Goal: Go to known website: Access a specific website the user already knows

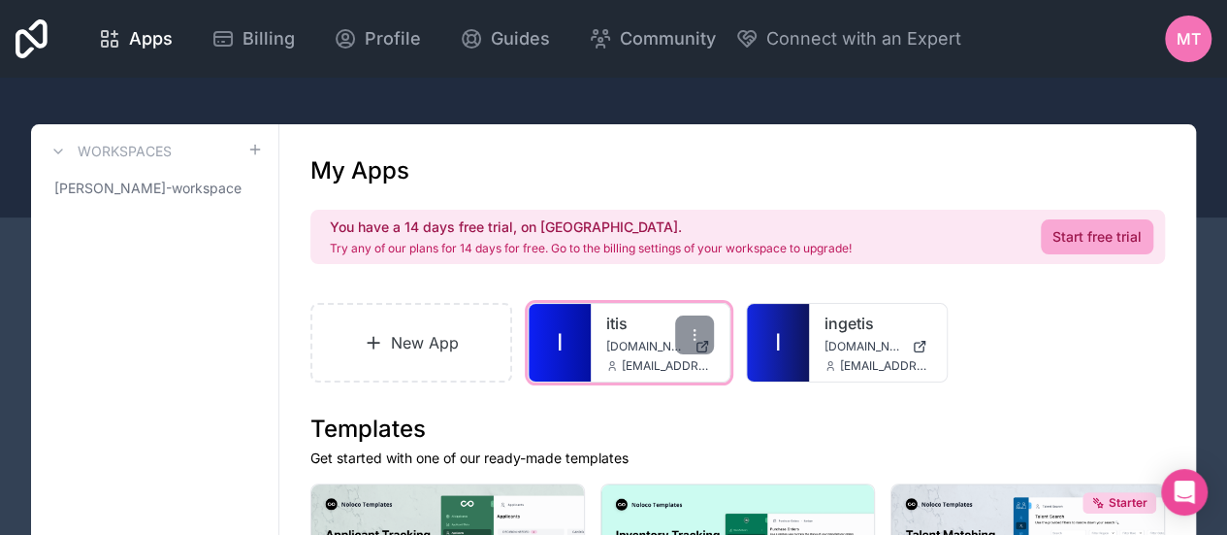
click at [625, 354] on div "itis [DOMAIN_NAME] [DOMAIN_NAME][EMAIL_ADDRESS][DOMAIN_NAME]" at bounding box center [660, 343] width 138 height 78
click at [599, 344] on div "itis [DOMAIN_NAME] [DOMAIN_NAME][EMAIL_ADDRESS][DOMAIN_NAME]" at bounding box center [660, 343] width 138 height 78
click at [614, 342] on span "[DOMAIN_NAME]" at bounding box center [646, 347] width 80 height 16
click at [614, 339] on span "[DOMAIN_NAME]" at bounding box center [646, 347] width 80 height 16
